Goal: Task Accomplishment & Management: Use online tool/utility

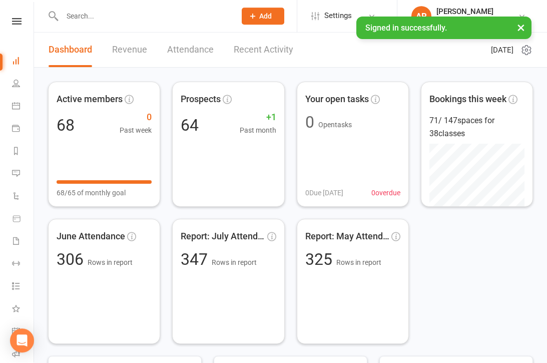
click at [132, 42] on link "Revenue" at bounding box center [129, 50] width 35 height 35
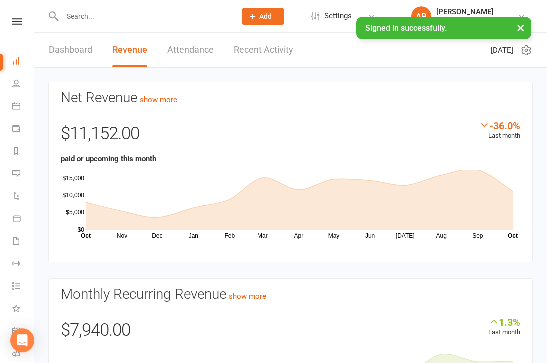
click at [265, 55] on link "Recent Activity" at bounding box center [264, 50] width 60 height 35
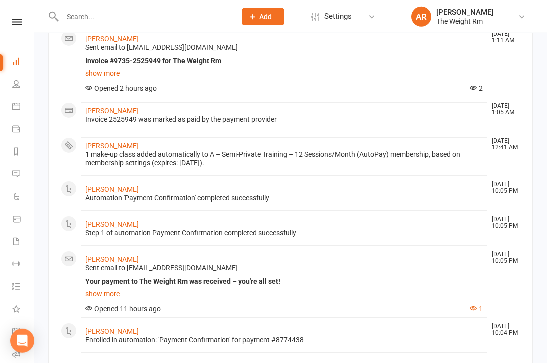
scroll to position [649, 0]
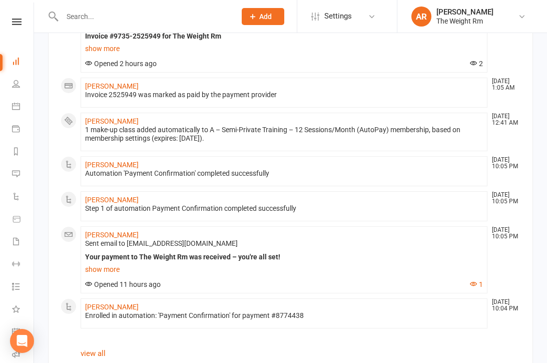
click at [25, 106] on link "Calendar" at bounding box center [23, 107] width 23 height 23
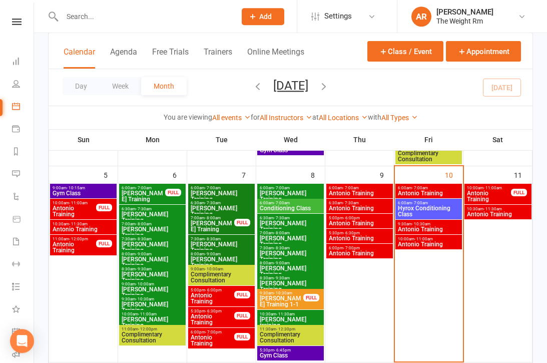
scroll to position [242, 0]
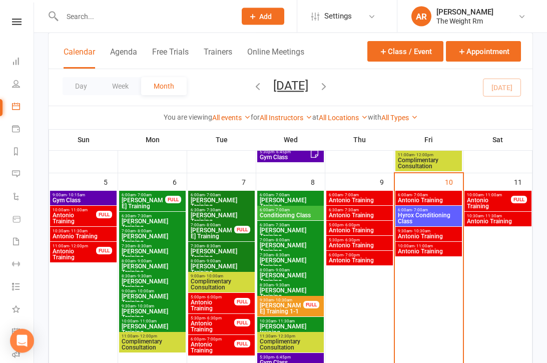
click at [425, 202] on span "Antonio Training" at bounding box center [428, 200] width 63 height 6
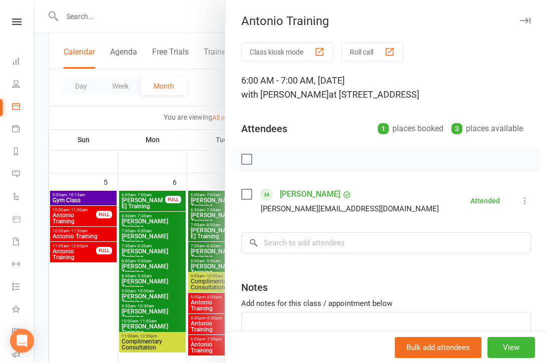
click at [186, 268] on div at bounding box center [290, 181] width 513 height 363
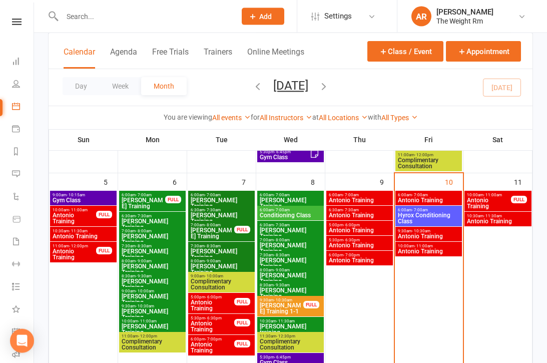
click at [419, 214] on span "Hyrox Conditioning Class" at bounding box center [428, 218] width 63 height 12
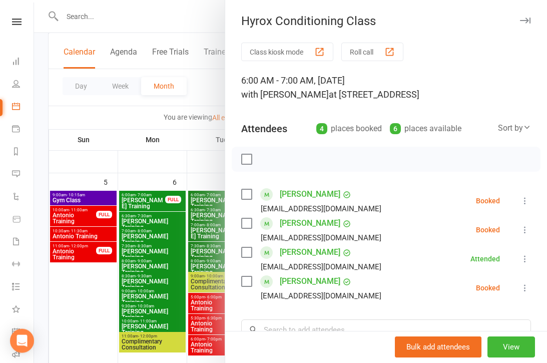
click at [521, 207] on button at bounding box center [525, 201] width 12 height 12
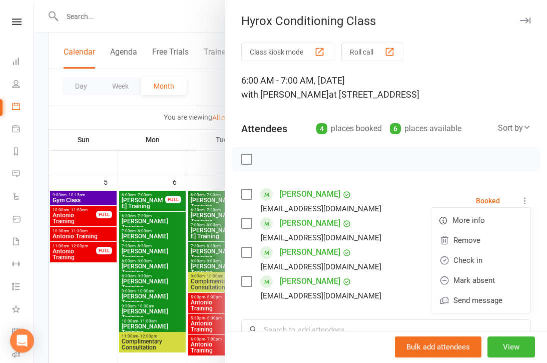
click at [487, 259] on link "Check in" at bounding box center [480, 260] width 99 height 20
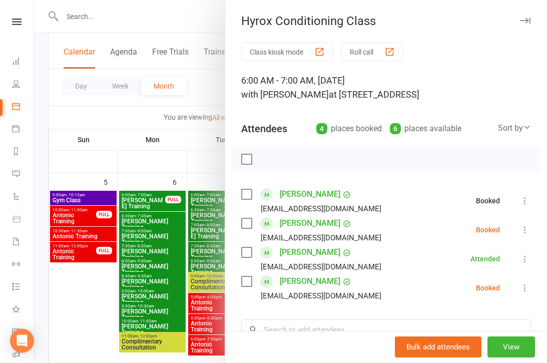
click at [530, 229] on icon at bounding box center [525, 230] width 10 height 10
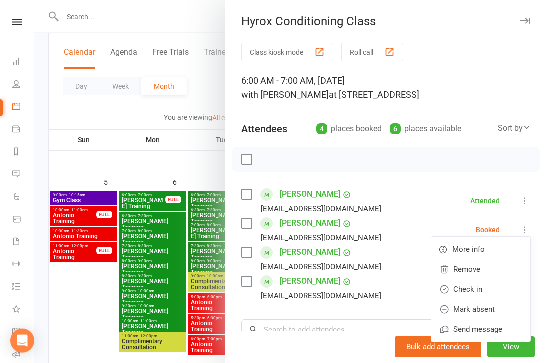
click at [491, 290] on link "Check in" at bounding box center [480, 289] width 99 height 20
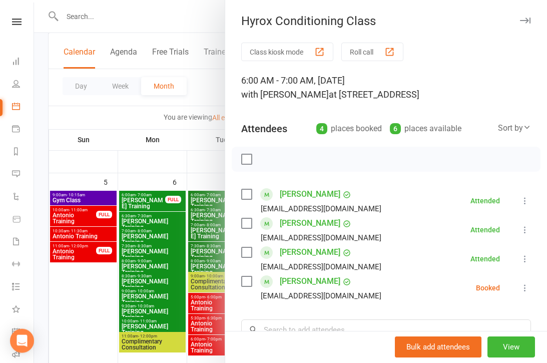
click at [530, 289] on icon at bounding box center [525, 288] width 10 height 10
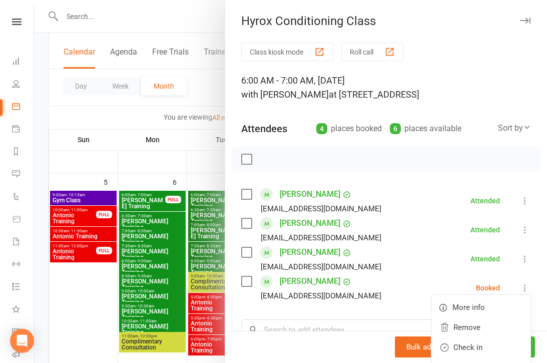
click at [482, 347] on link "Check in" at bounding box center [480, 347] width 99 height 20
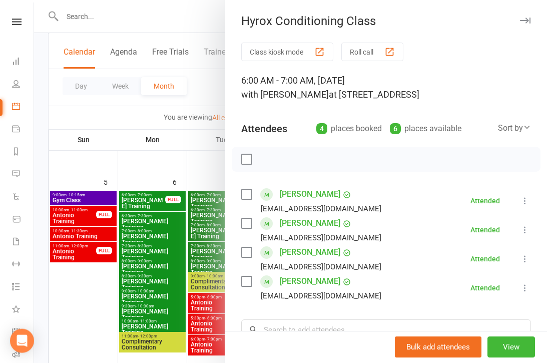
click at [180, 265] on div at bounding box center [290, 181] width 513 height 363
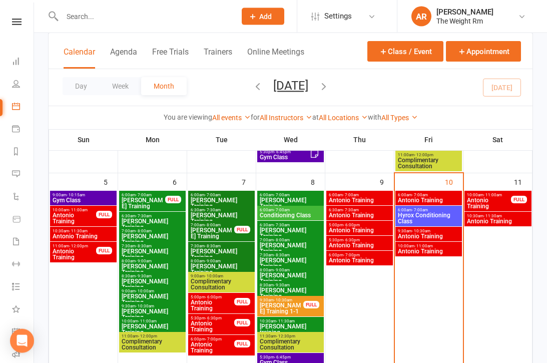
click at [424, 234] on span "Antonio Training" at bounding box center [428, 236] width 63 height 6
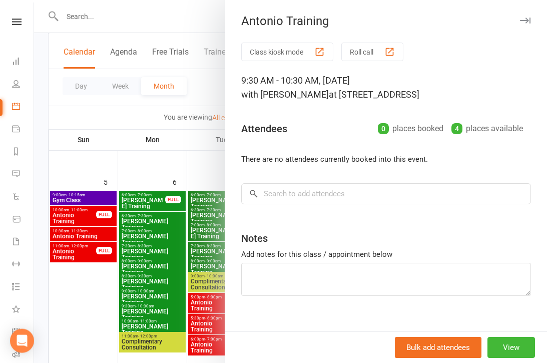
click at [183, 286] on div at bounding box center [290, 181] width 513 height 363
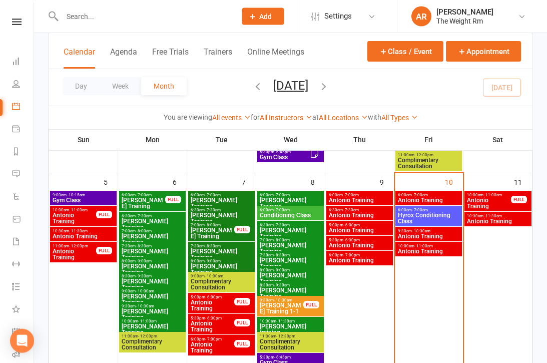
click at [427, 251] on span "Antonio Training" at bounding box center [428, 251] width 63 height 6
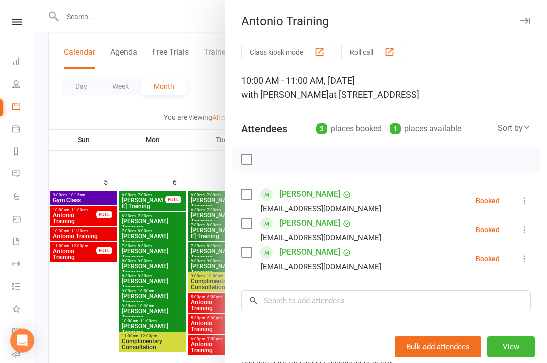
click at [176, 276] on div at bounding box center [290, 181] width 513 height 363
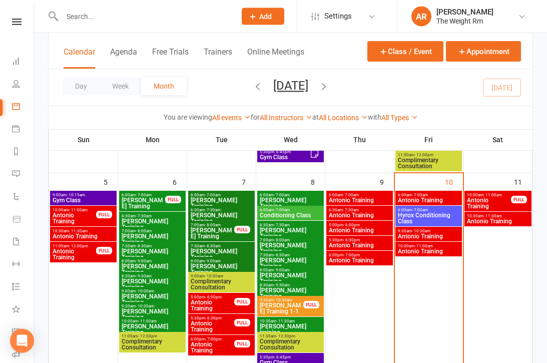
click at [489, 208] on span "Antonio Training" at bounding box center [488, 203] width 45 height 12
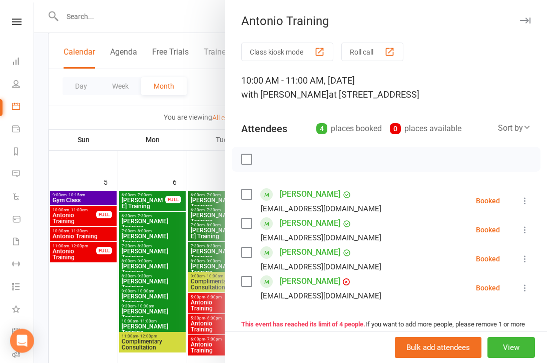
click at [168, 292] on div at bounding box center [290, 181] width 513 height 363
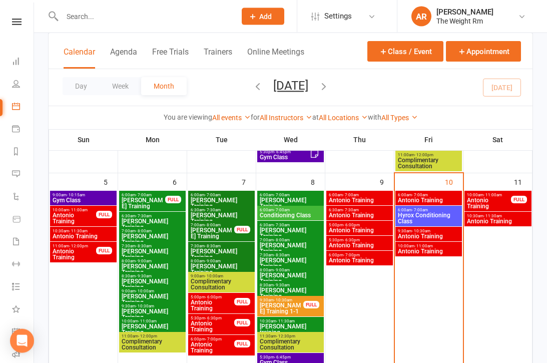
click at [489, 224] on div "10:30am - 11:30am Antonio Training" at bounding box center [497, 219] width 67 height 15
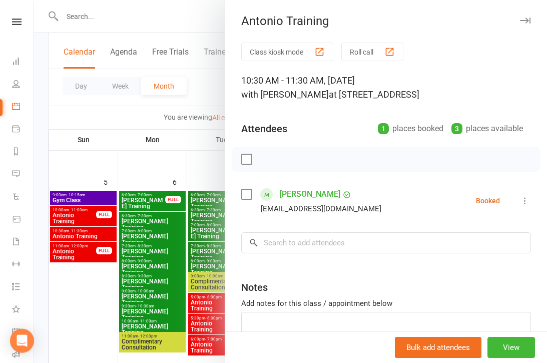
click at [176, 303] on div at bounding box center [290, 181] width 513 height 363
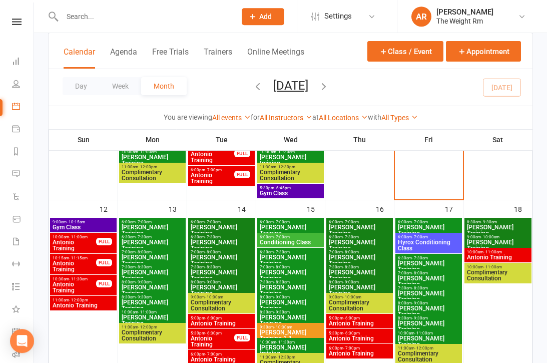
scroll to position [416, 0]
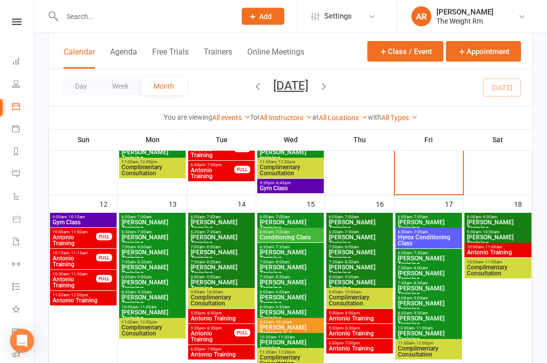
click at [105, 226] on div "9:00am - 10:15am Gym Class" at bounding box center [83, 220] width 67 height 15
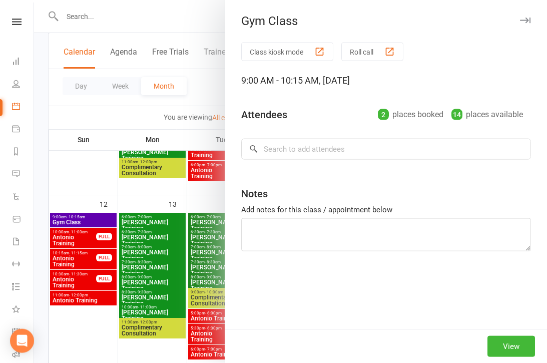
scroll to position [416, 0]
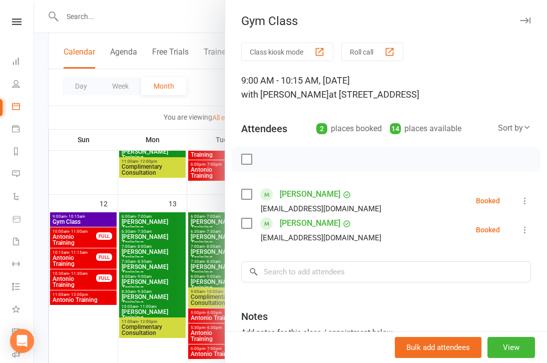
click at [156, 297] on div at bounding box center [290, 181] width 513 height 363
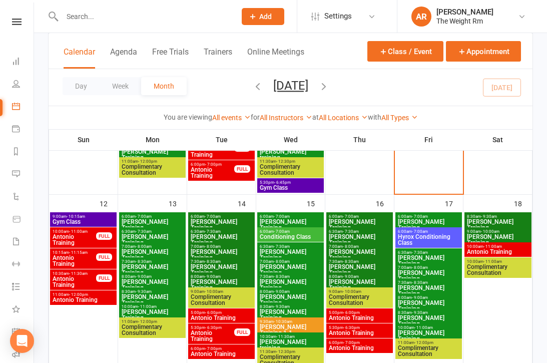
click at [19, 328] on icon at bounding box center [16, 331] width 8 height 8
